Goal: Find specific page/section: Find specific page/section

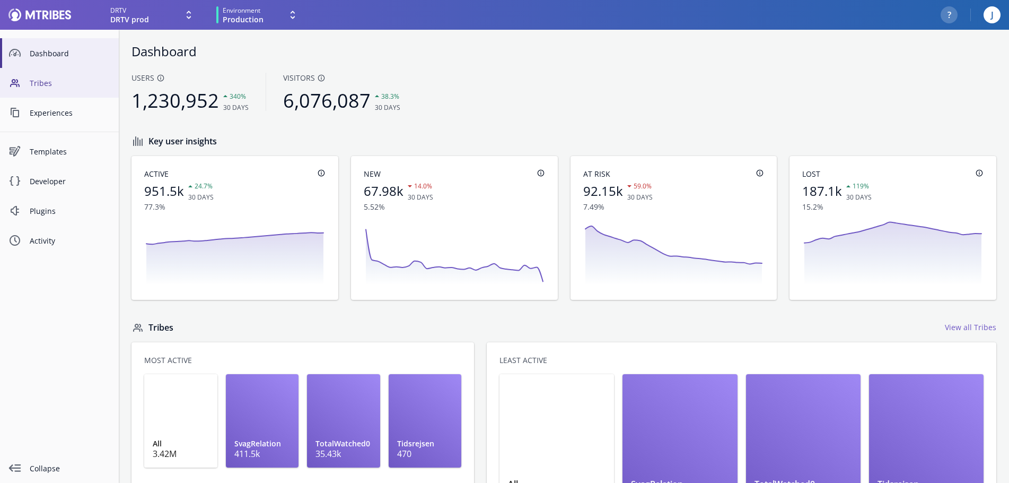
click at [46, 81] on span "Tribes" at bounding box center [70, 82] width 81 height 11
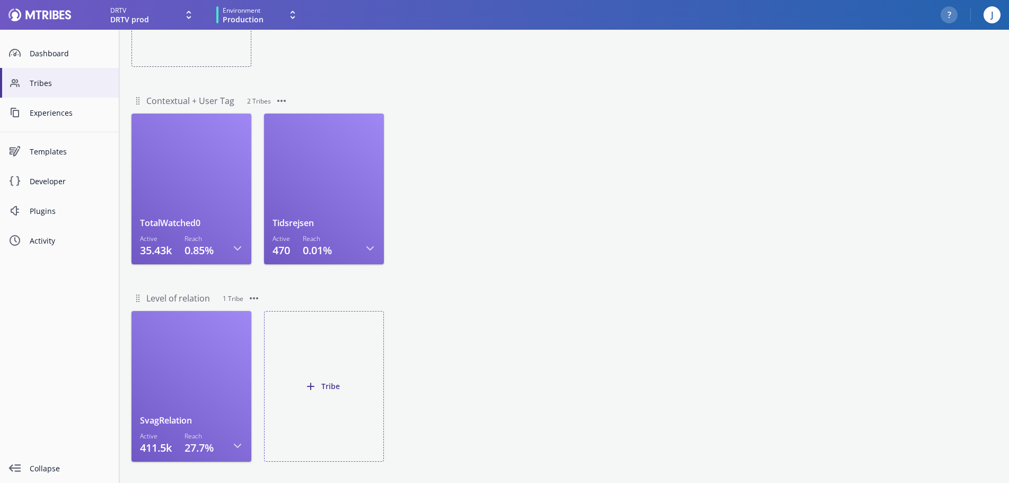
scroll to position [392, 0]
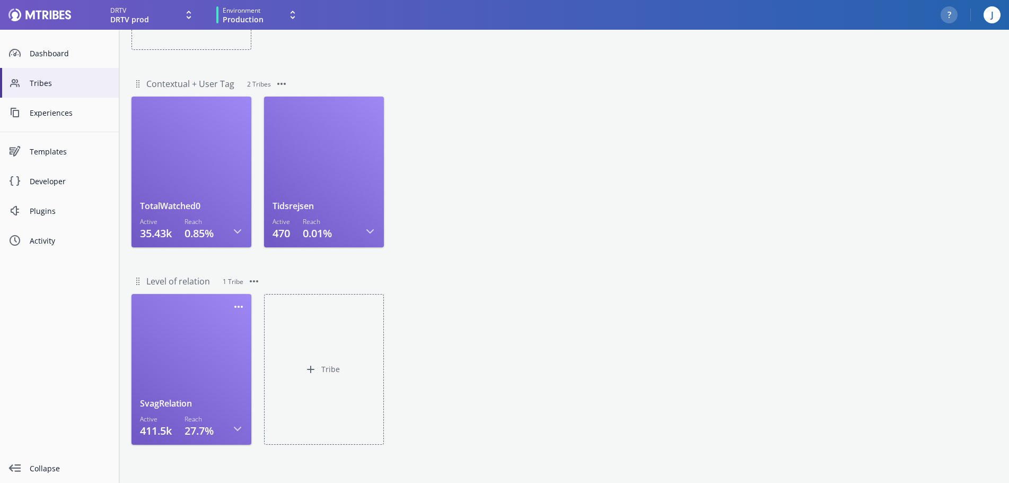
click at [204, 337] on div at bounding box center [191, 349] width 103 height 95
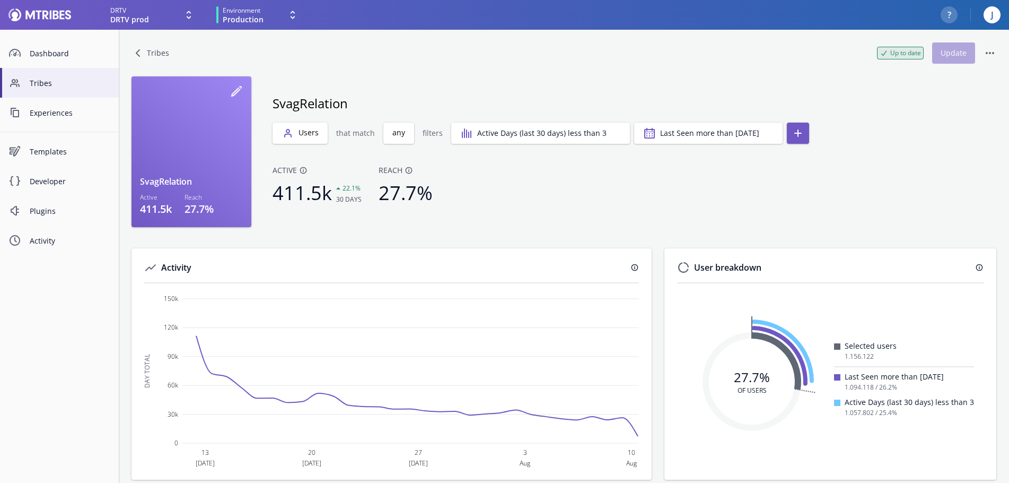
click at [577, 212] on div "Active 411.5k 30 days 22.1% Reach 27.7%" at bounding box center [635, 196] width 724 height 63
